Goal: Task Accomplishment & Management: Manage account settings

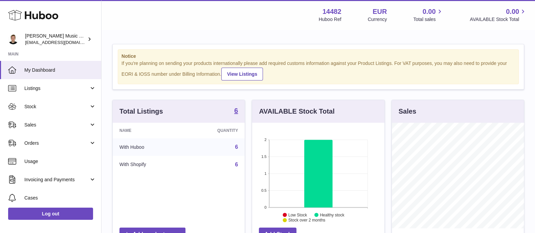
scroll to position [106, 132]
click at [237, 109] on strong "6" at bounding box center [236, 110] width 4 height 7
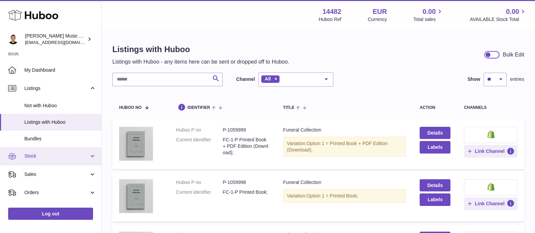
click at [57, 153] on span "Stock" at bounding box center [56, 156] width 65 height 6
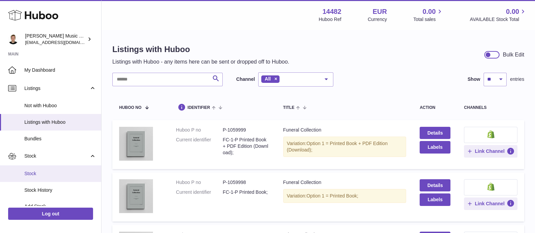
click at [43, 175] on span "Stock" at bounding box center [60, 173] width 72 height 6
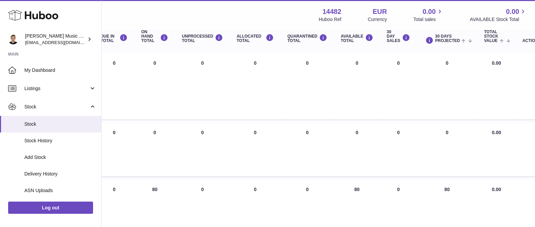
scroll to position [81, 0]
